Goal: Navigation & Orientation: Find specific page/section

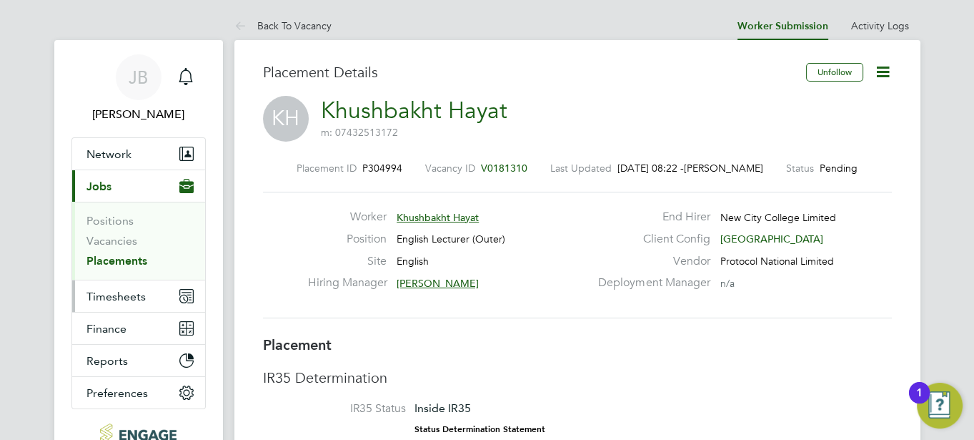
click at [109, 292] on span "Timesheets" at bounding box center [115, 296] width 59 height 14
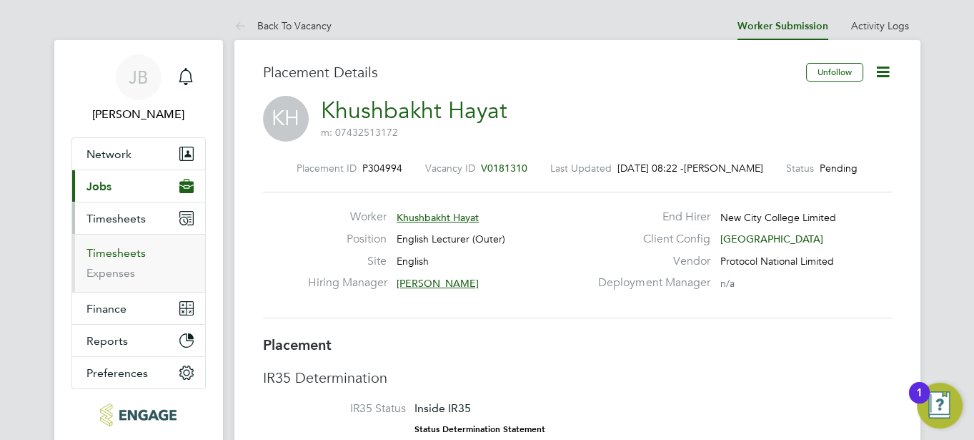
click at [96, 258] on link "Timesheets" at bounding box center [115, 253] width 59 height 14
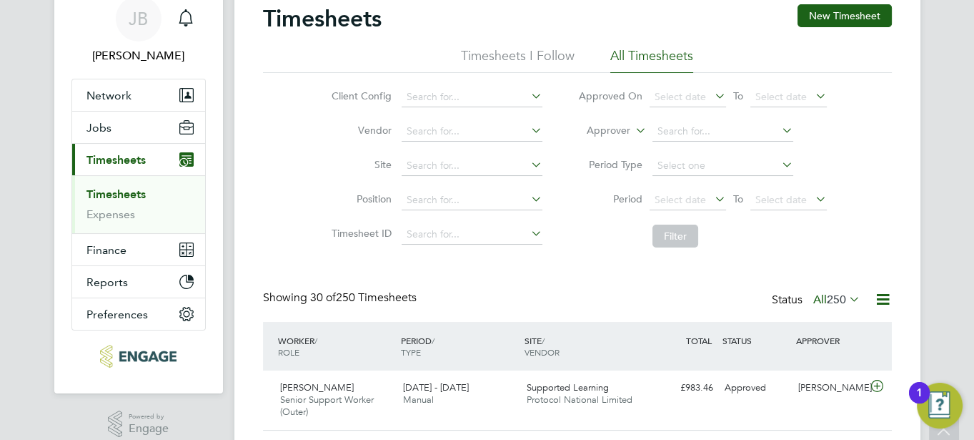
scroll to position [51, 0]
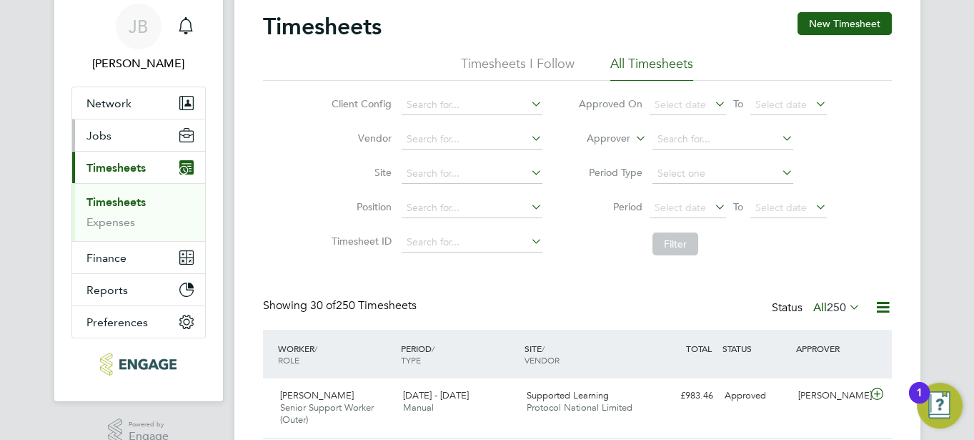
click at [97, 130] on span "Jobs" at bounding box center [98, 136] width 25 height 14
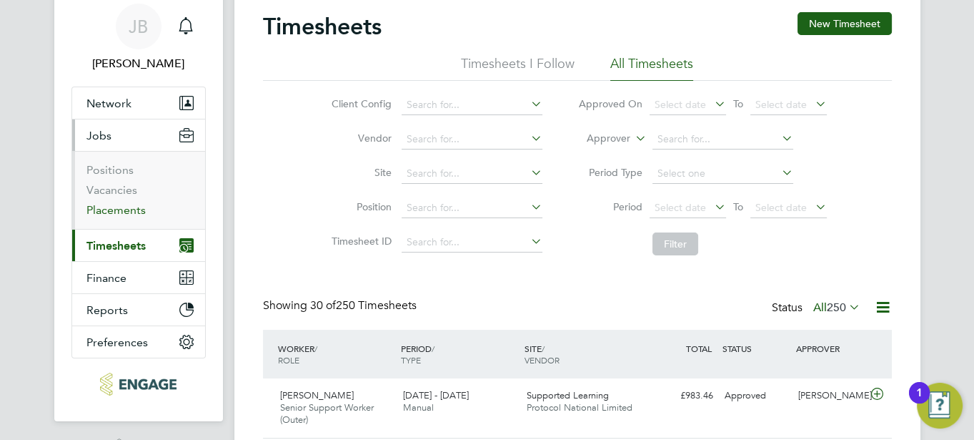
click at [120, 209] on link "Placements" at bounding box center [115, 210] width 59 height 14
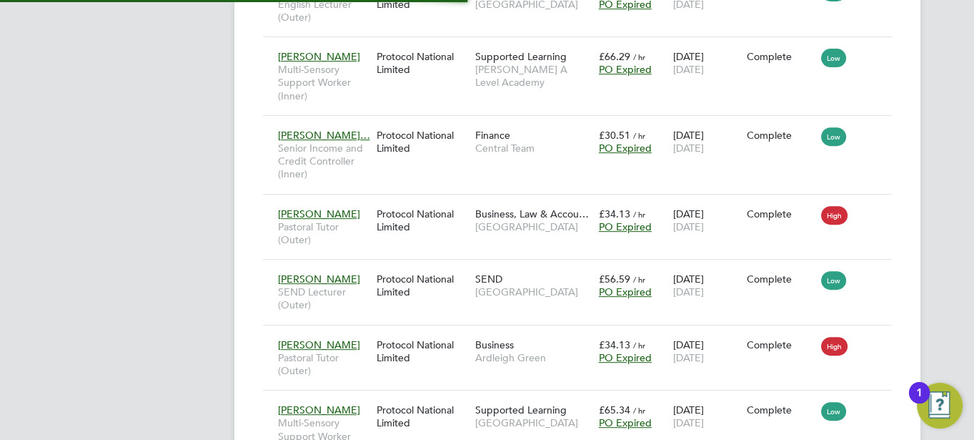
scroll to position [7, 7]
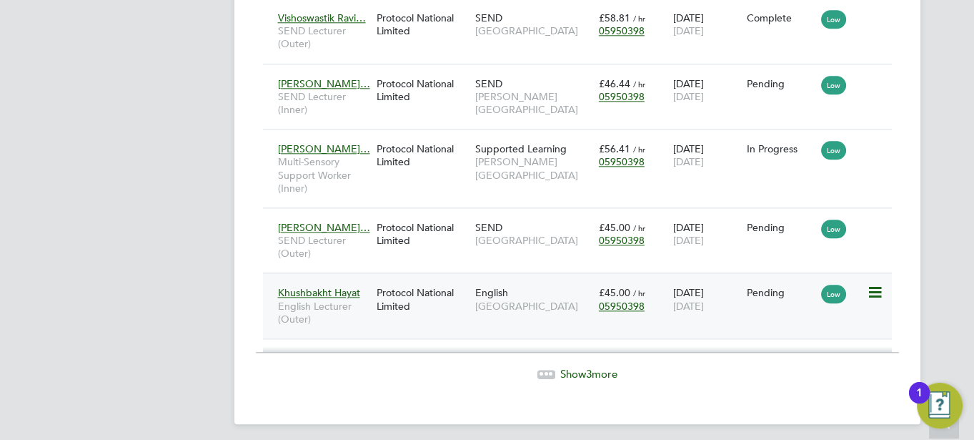
click at [559, 311] on div "English [GEOGRAPHIC_DATA]" at bounding box center [534, 299] width 124 height 40
